Goal: Transaction & Acquisition: Purchase product/service

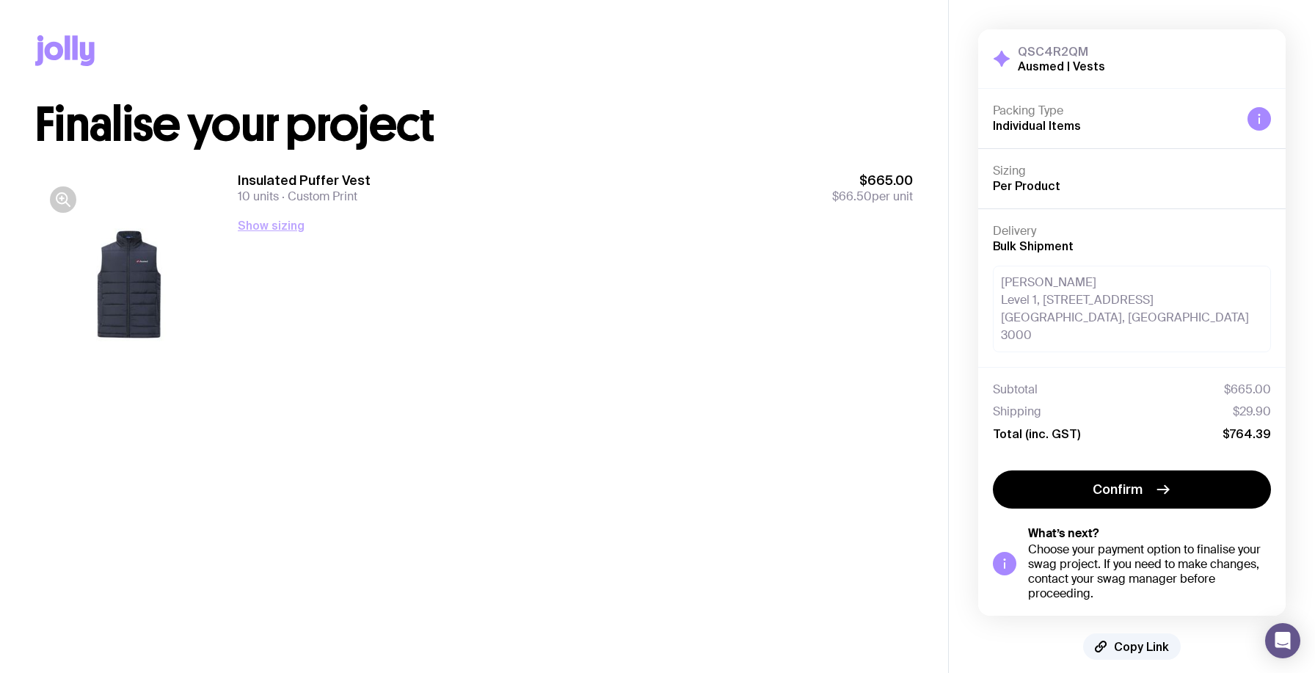
click at [264, 228] on button "Show sizing" at bounding box center [271, 225] width 67 height 18
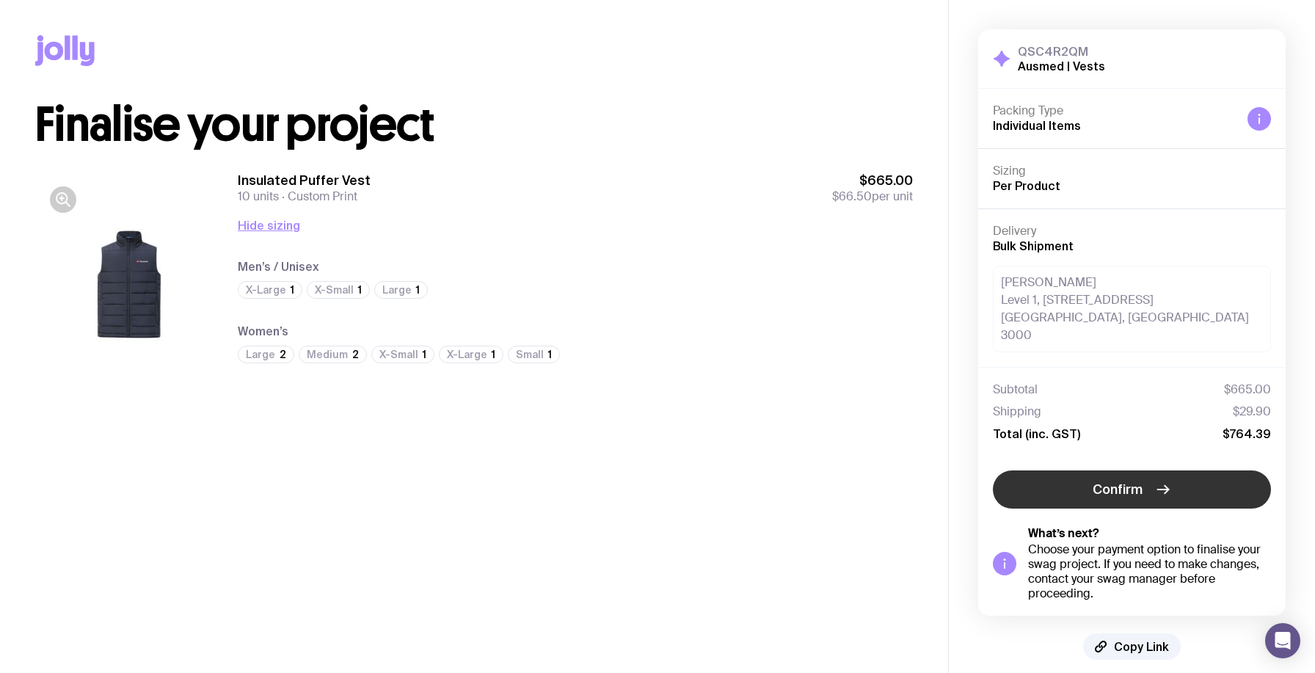
click at [1077, 470] on button "Confirm" at bounding box center [1132, 489] width 278 height 38
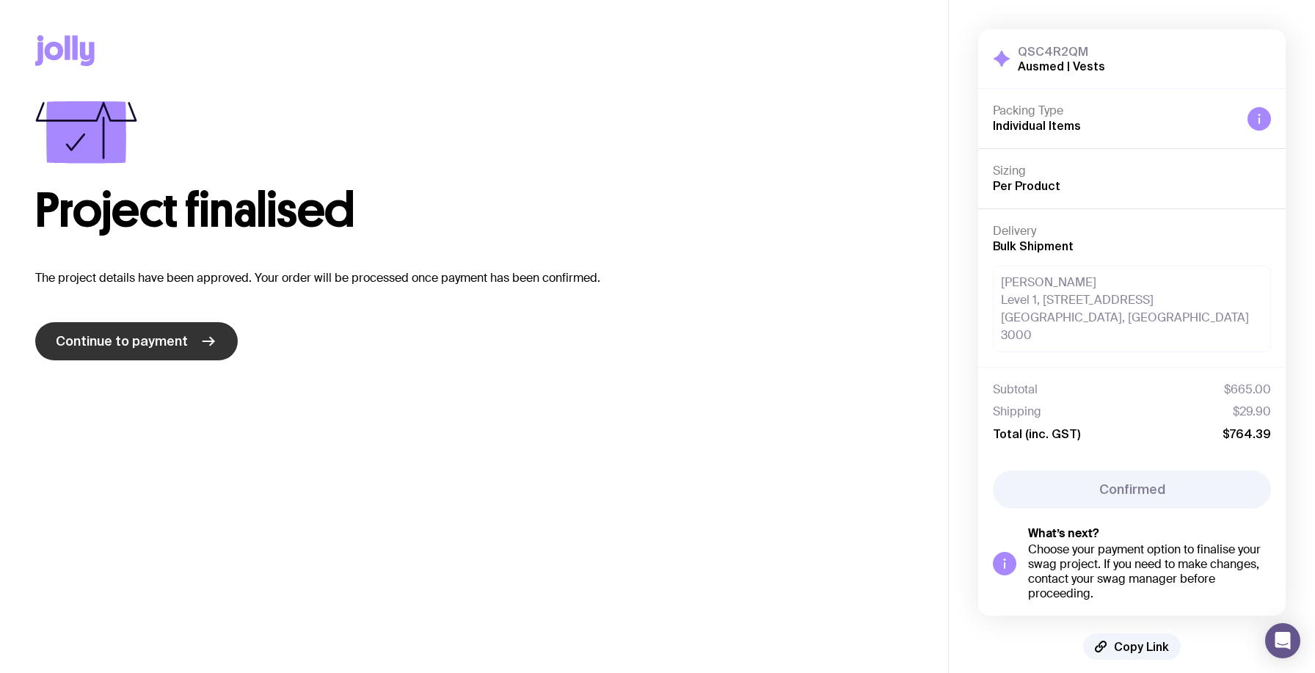
click at [135, 346] on span "Continue to payment" at bounding box center [122, 341] width 132 height 18
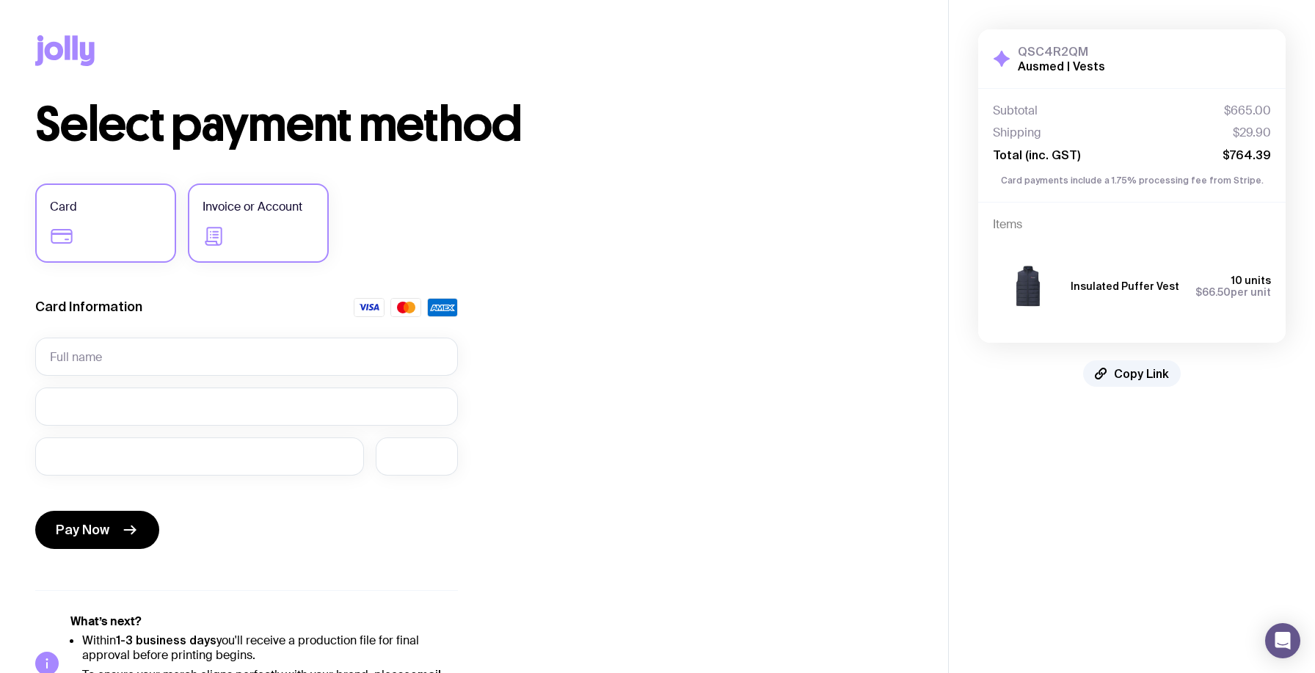
click at [291, 209] on span "Invoice or Account" at bounding box center [252, 207] width 100 height 18
click at [0, 0] on input "Invoice or Account" at bounding box center [0, 0] width 0 height 0
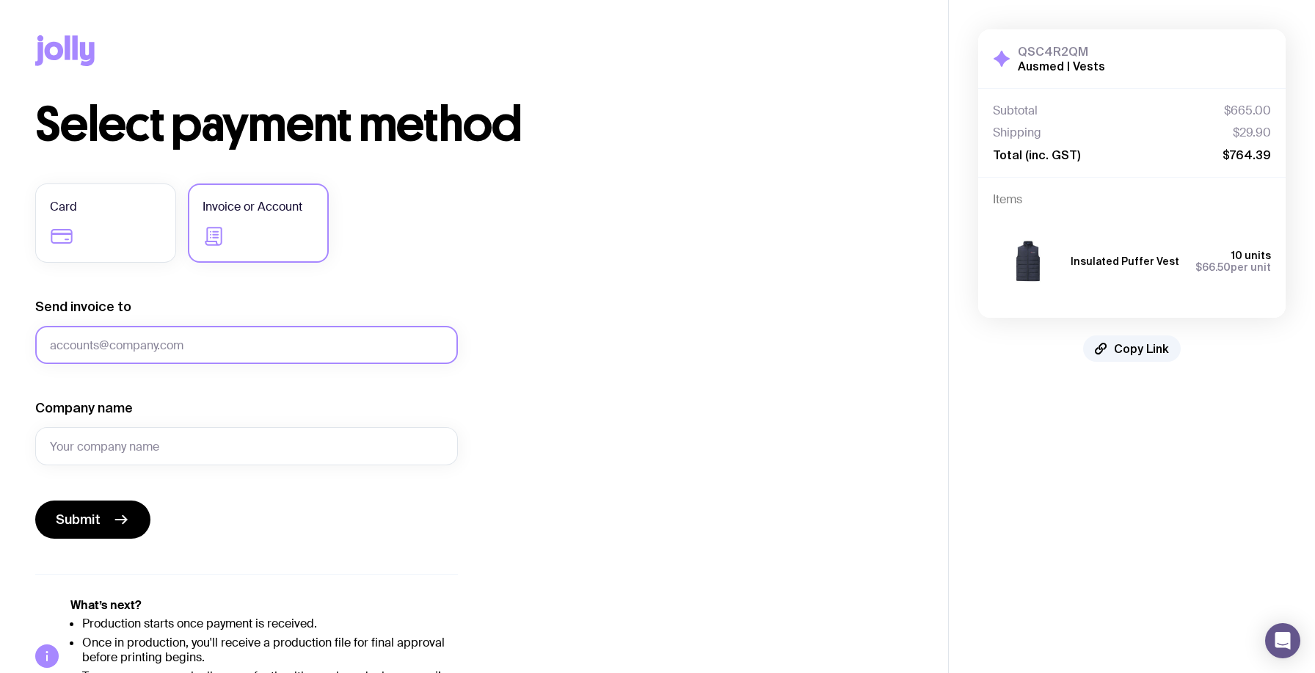
click at [174, 337] on input "Send invoice to" at bounding box center [246, 345] width 423 height 38
type input "[PERSON_NAME][EMAIL_ADDRESS][DOMAIN_NAME]"
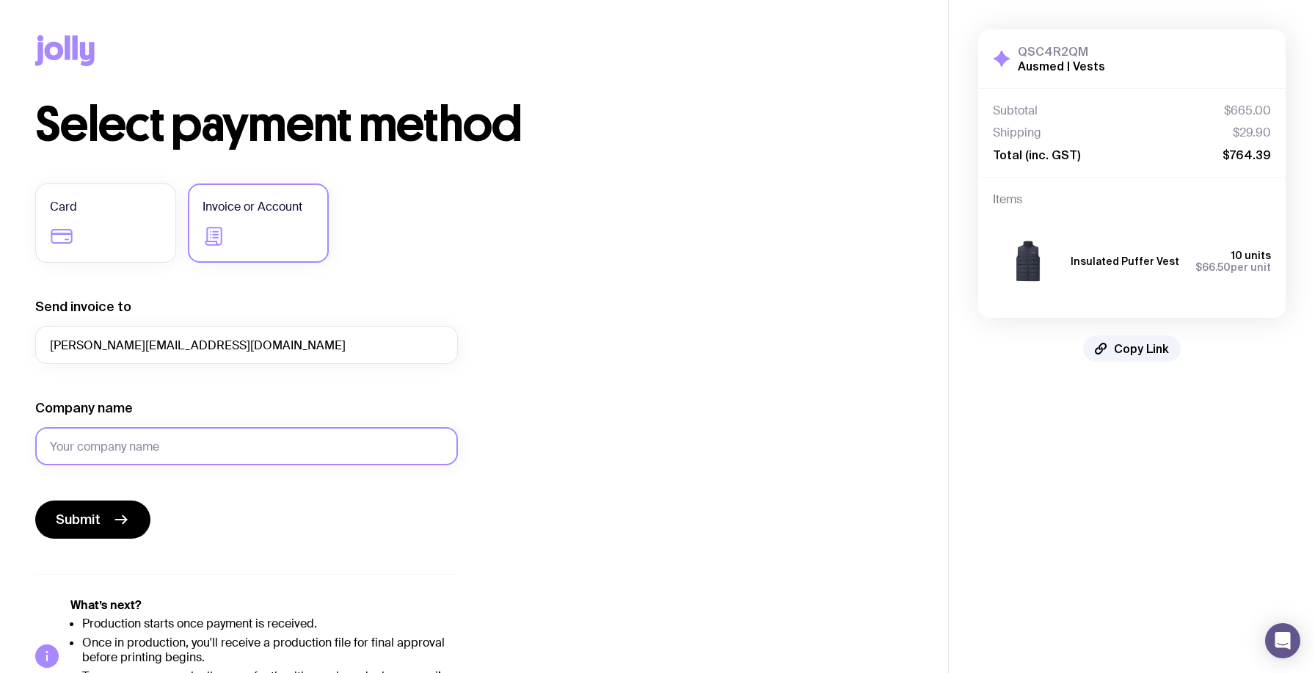
click at [92, 443] on input "Company name" at bounding box center [246, 446] width 423 height 38
type input "Ausmed"
click at [654, 367] on div "Select payment method Card Invoice or Account Send invoice to [PERSON_NAME][EMA…" at bounding box center [473, 407] width 877 height 613
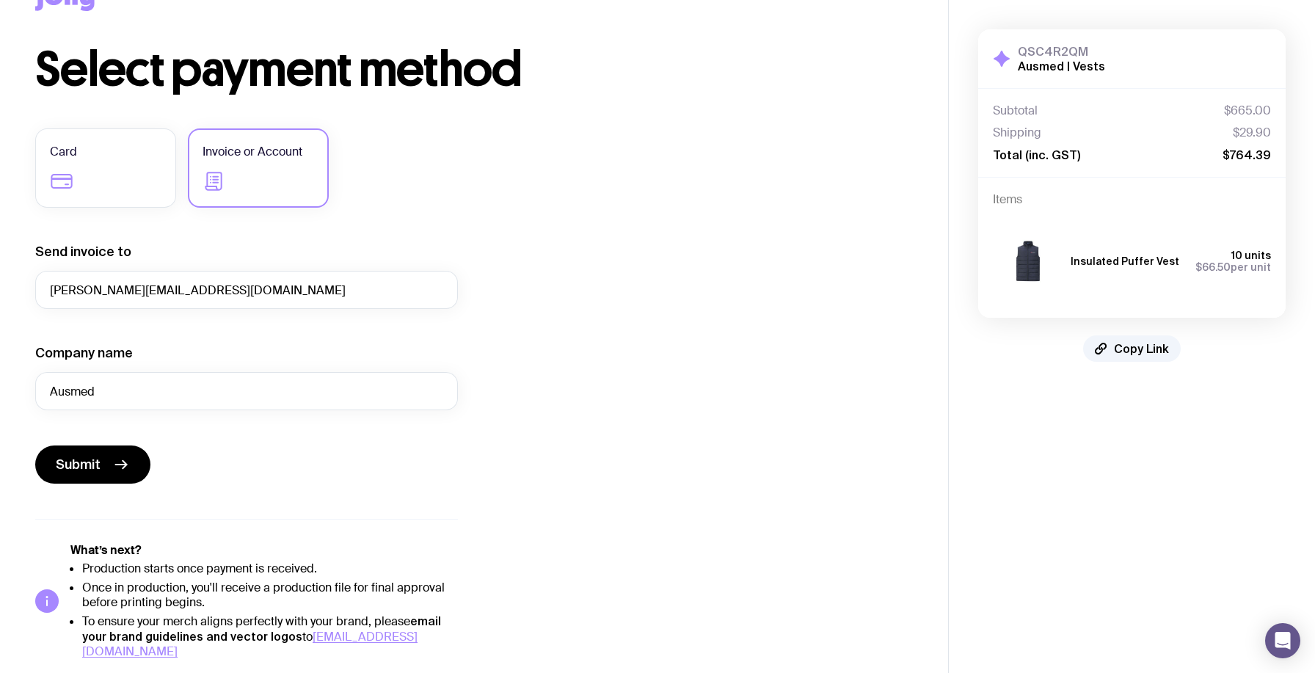
click at [117, 444] on form "Send invoice to [PERSON_NAME][EMAIL_ADDRESS][DOMAIN_NAME] Company name Ausmed S…" at bounding box center [246, 363] width 423 height 241
click at [109, 471] on button "Submit" at bounding box center [92, 464] width 115 height 38
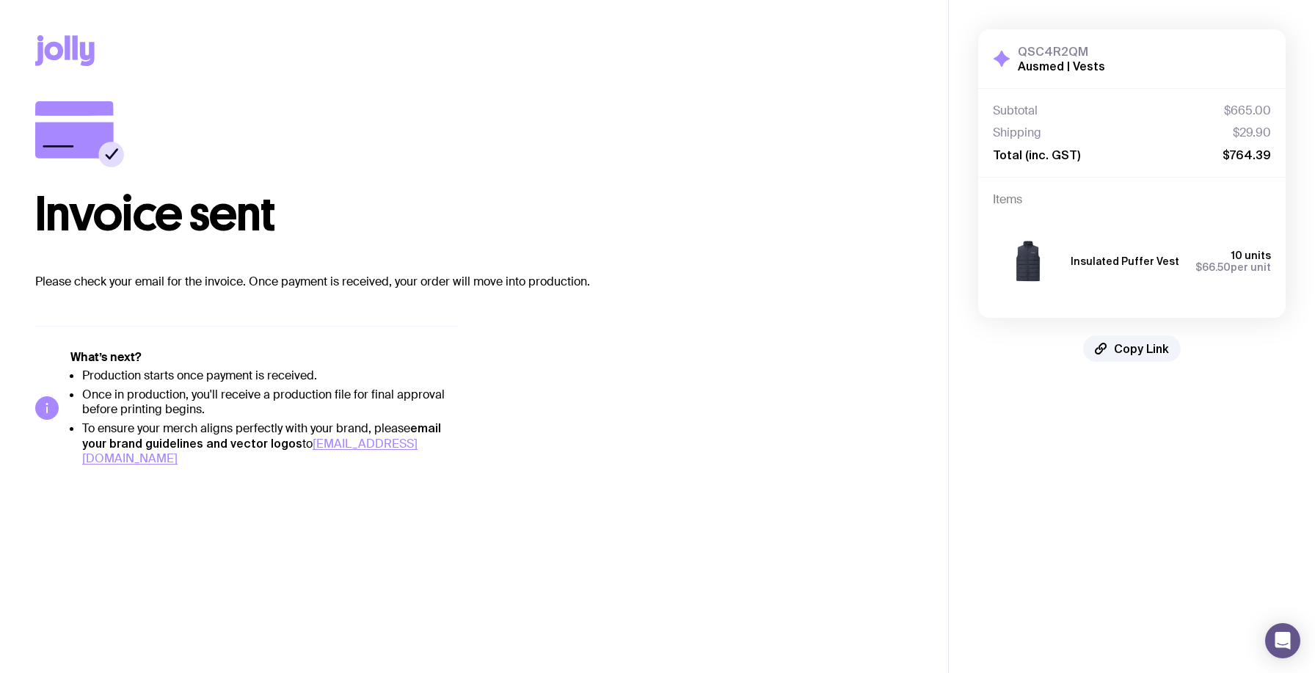
scroll to position [0, 0]
